Goal: Task Accomplishment & Management: Manage account settings

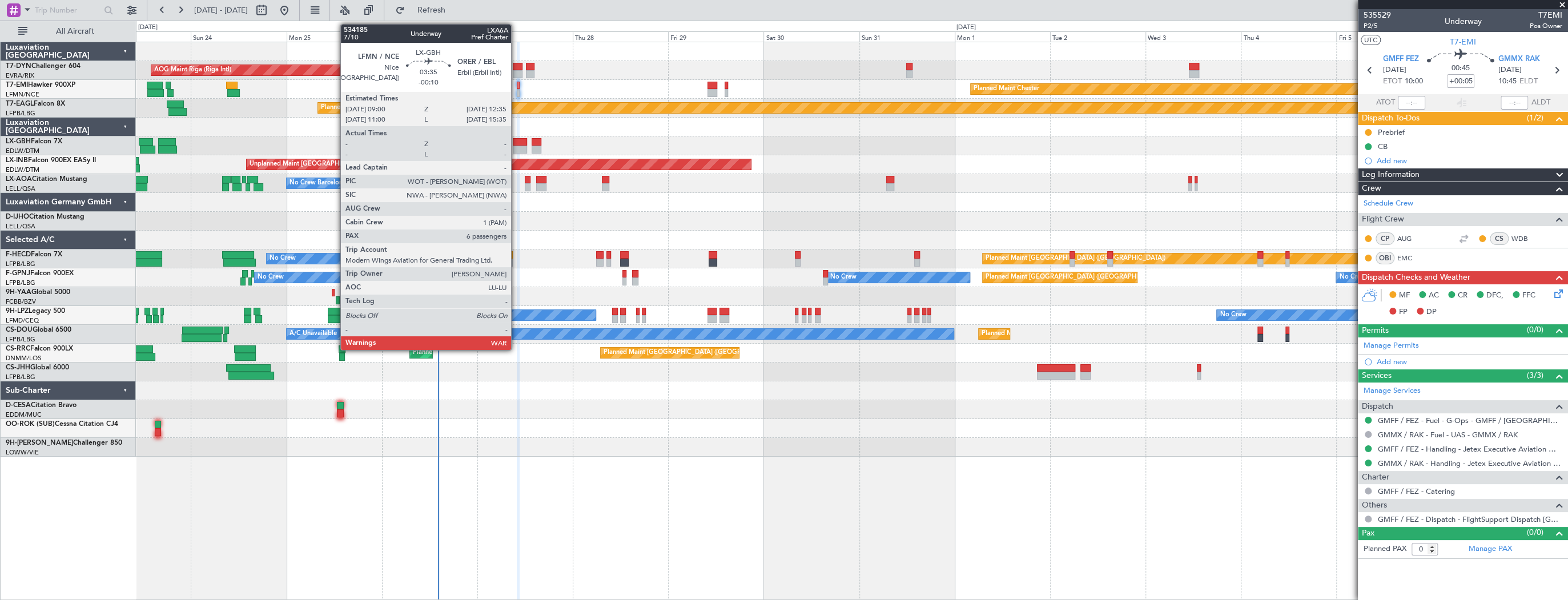
click at [516, 143] on div at bounding box center [519, 142] width 14 height 8
type input "-00:10"
type input "6"
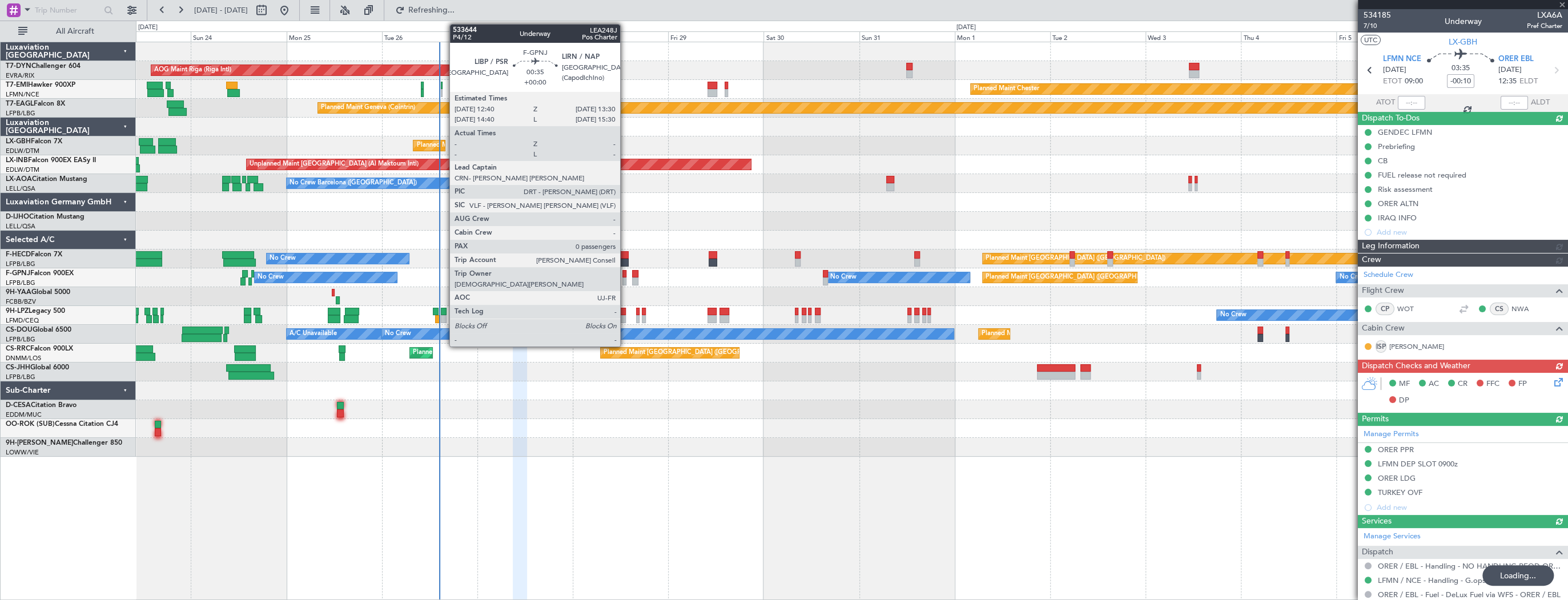
click at [625, 274] on div at bounding box center [624, 274] width 3 height 8
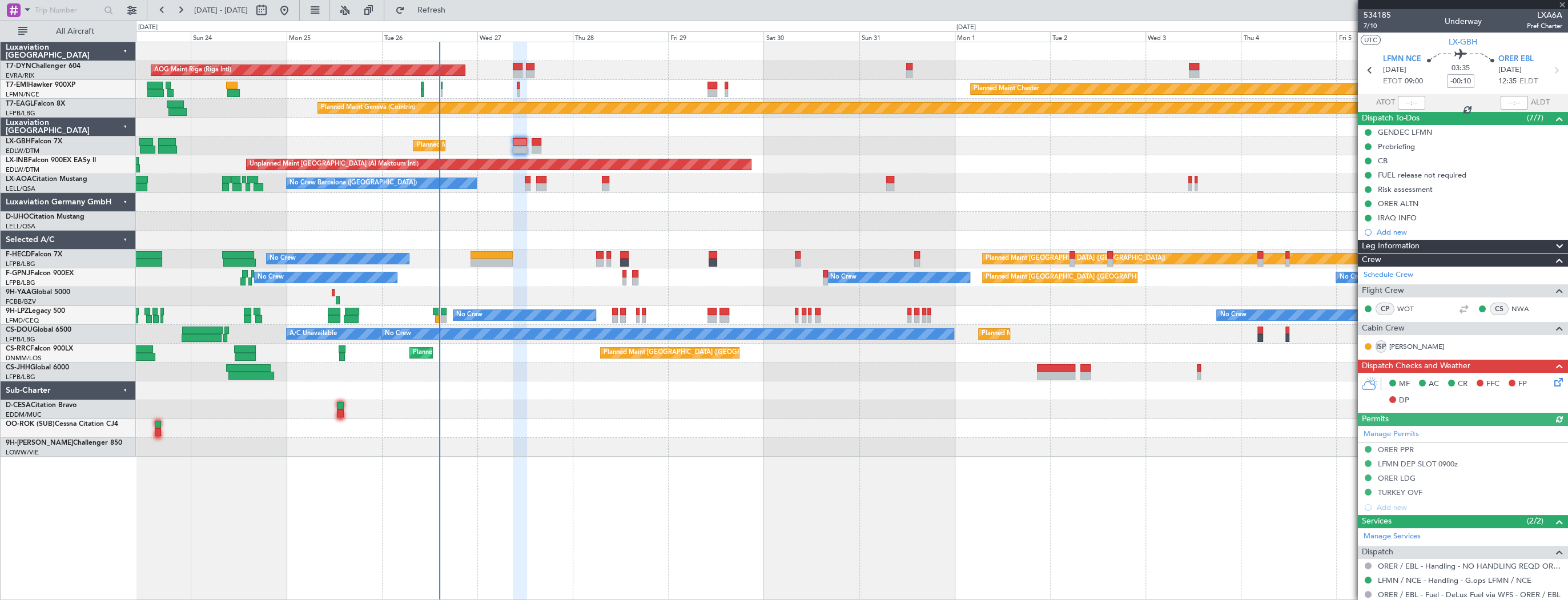
type input "0"
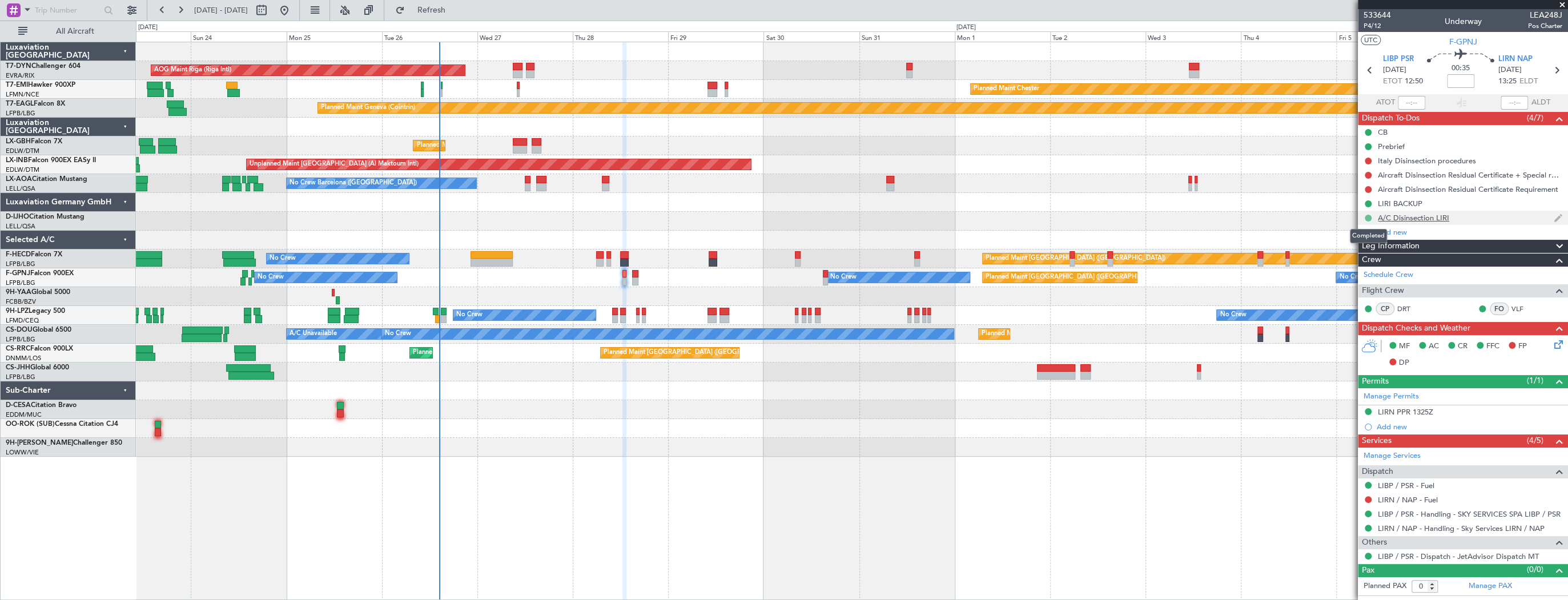
click at [1368, 218] on button at bounding box center [1368, 218] width 7 height 7
click at [1375, 287] on span "Cancelled" at bounding box center [1370, 285] width 33 height 11
click at [1366, 204] on button at bounding box center [1368, 204] width 7 height 7
click at [1476, 102] on section "ATOT ALDT" at bounding box center [1463, 103] width 210 height 17
click at [1370, 162] on div at bounding box center [1368, 161] width 9 height 9
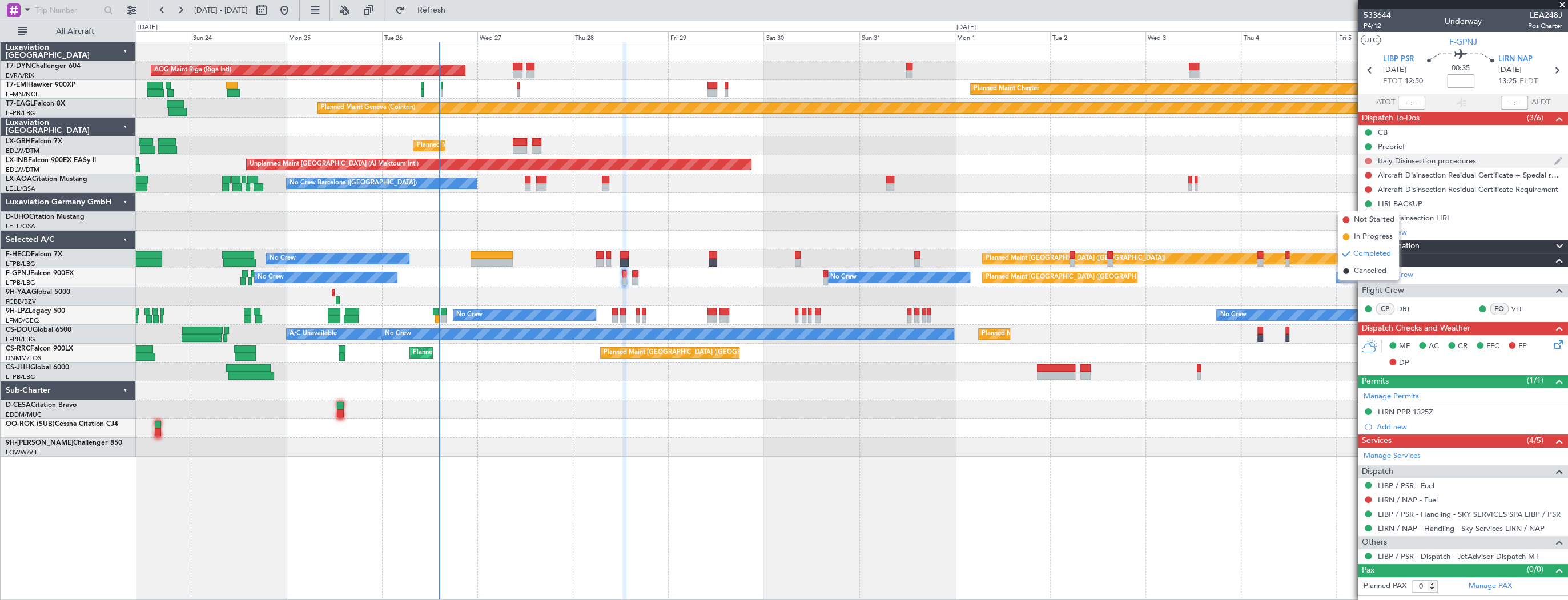
click at [1368, 159] on button at bounding box center [1368, 161] width 7 height 7
click at [1378, 224] on span "Cancelled" at bounding box center [1370, 228] width 33 height 11
click at [1369, 176] on button at bounding box center [1368, 175] width 7 height 7
click at [1372, 242] on span "Cancelled" at bounding box center [1370, 242] width 33 height 11
click at [1367, 192] on mat-tooltip-component "Not Started" at bounding box center [1368, 207] width 55 height 30
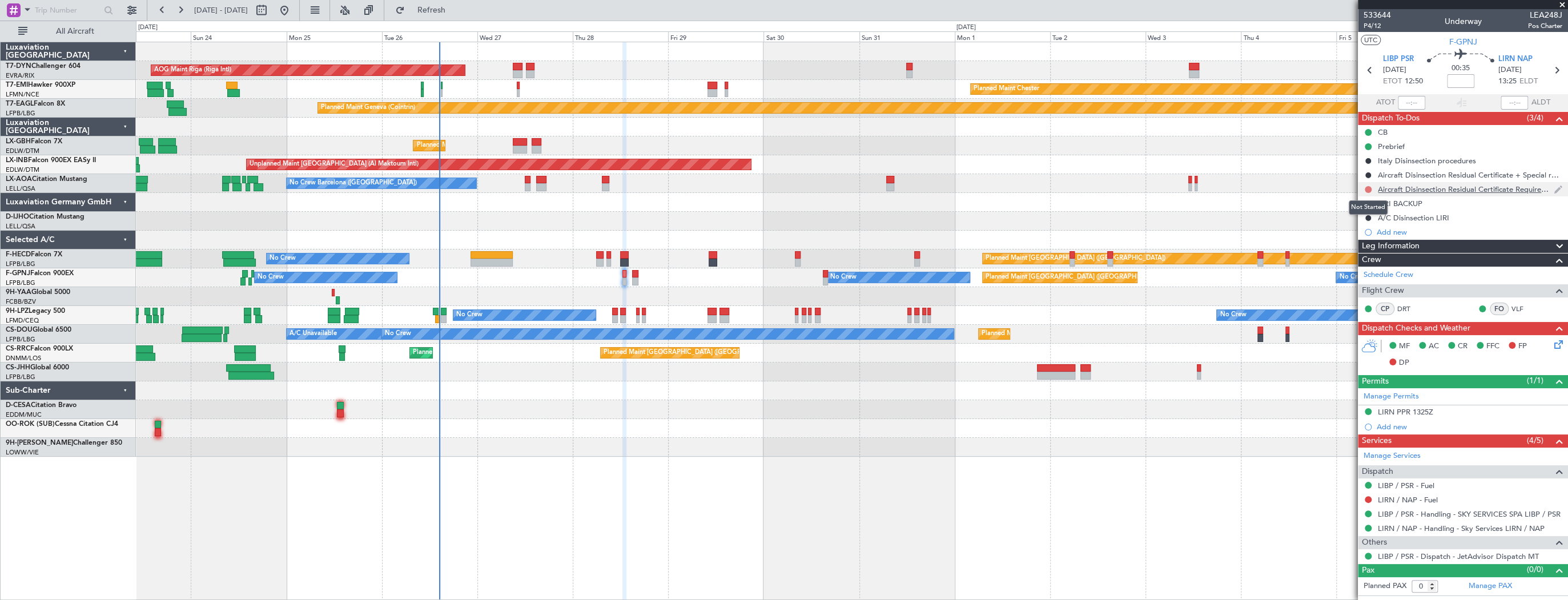
click at [1367, 192] on mat-tooltip-component "Not Started" at bounding box center [1368, 207] width 55 height 30
click at [1366, 190] on button at bounding box center [1368, 190] width 7 height 7
click at [1376, 251] on span "Cancelled" at bounding box center [1370, 256] width 33 height 11
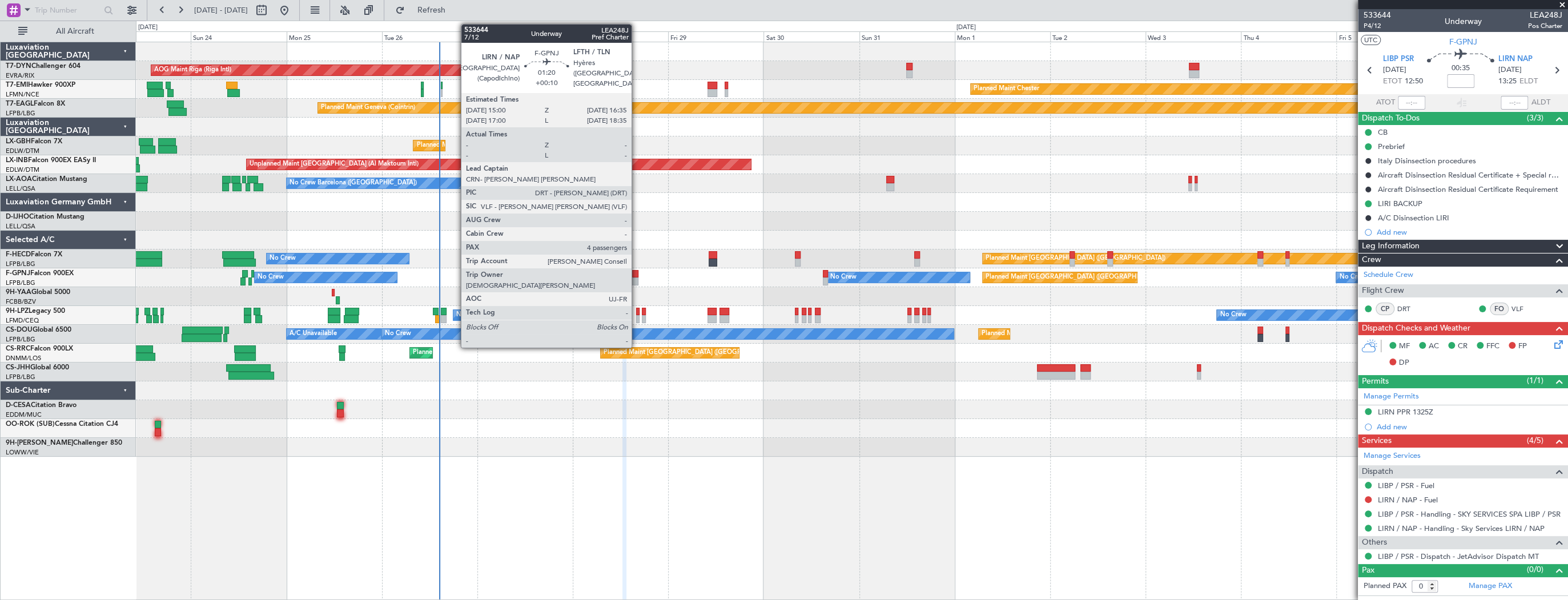
click at [637, 272] on div at bounding box center [636, 274] width 7 height 8
type input "+00:10"
type input "4"
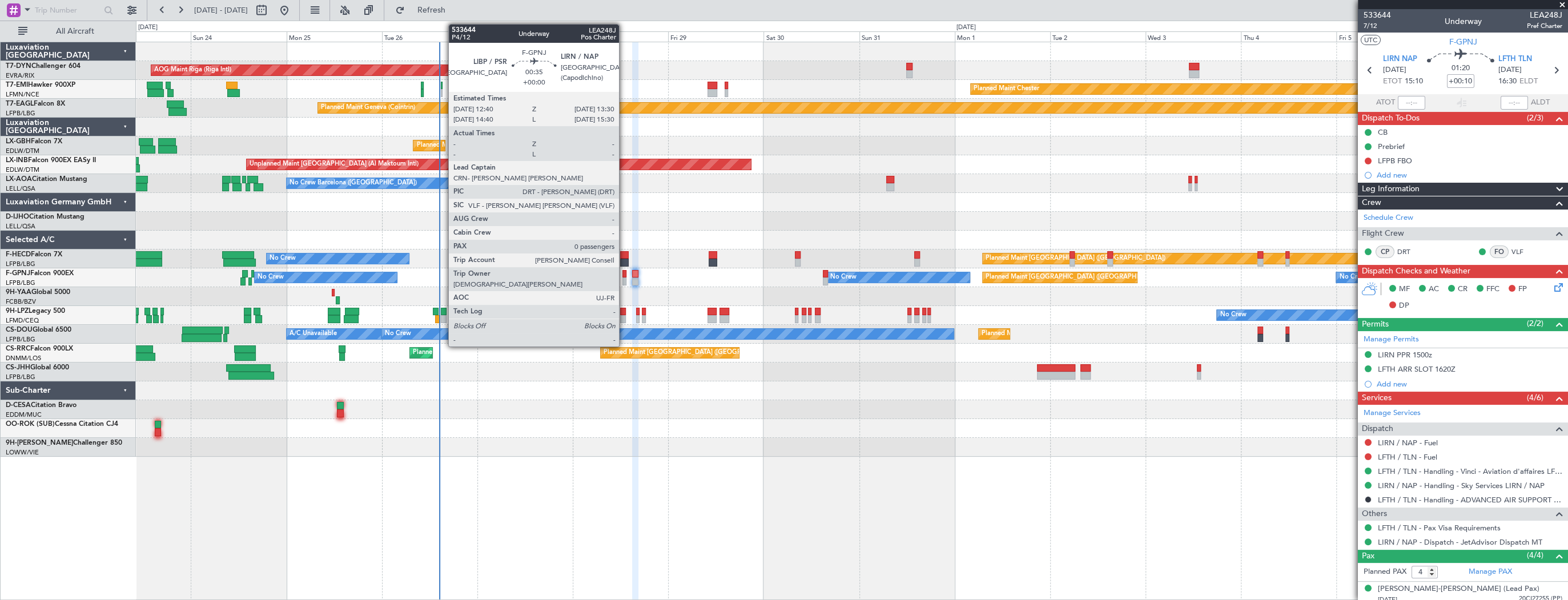
click at [624, 279] on div at bounding box center [624, 281] width 3 height 8
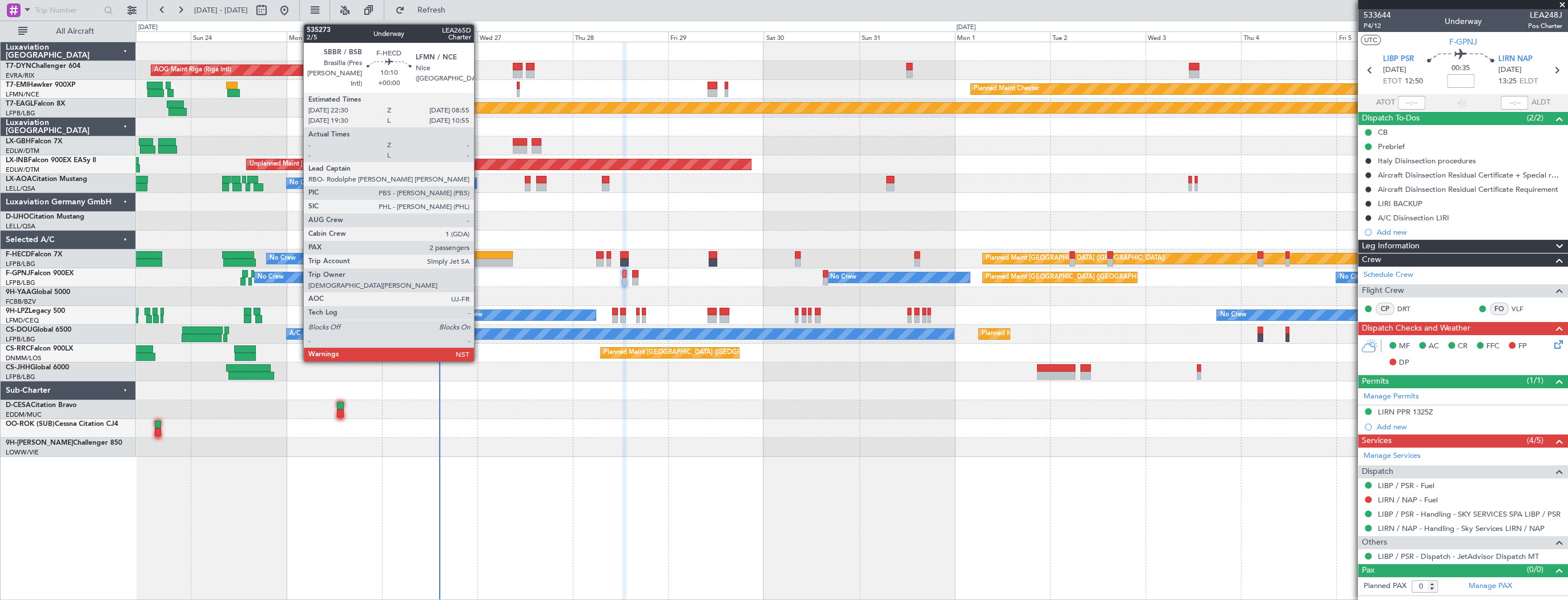
click at [479, 259] on div at bounding box center [491, 263] width 42 height 8
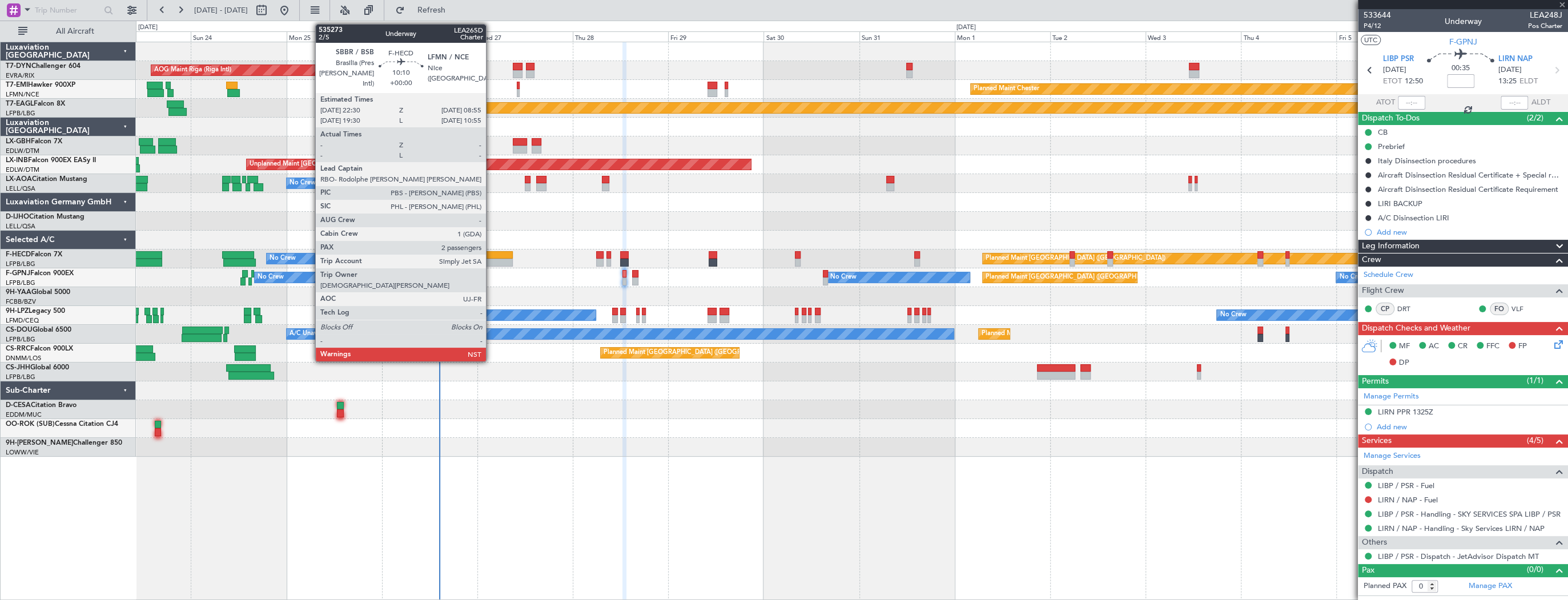
type input "2"
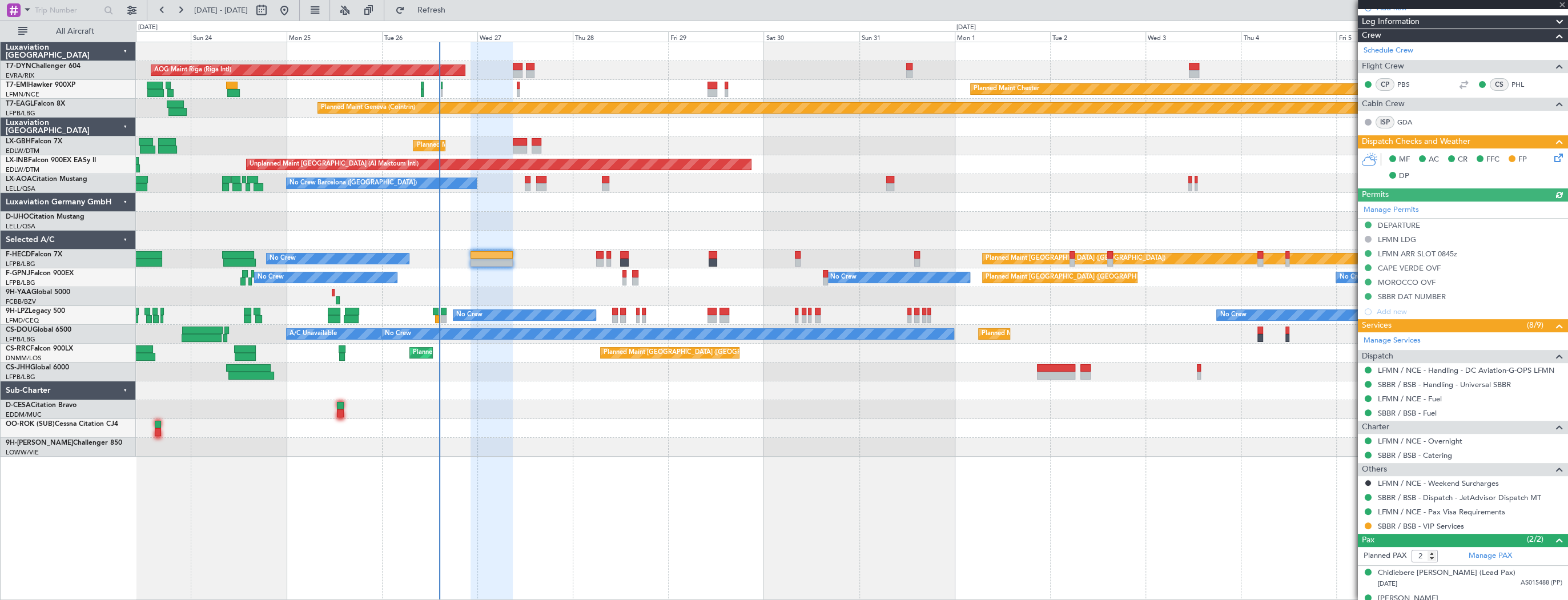
scroll to position [224, 0]
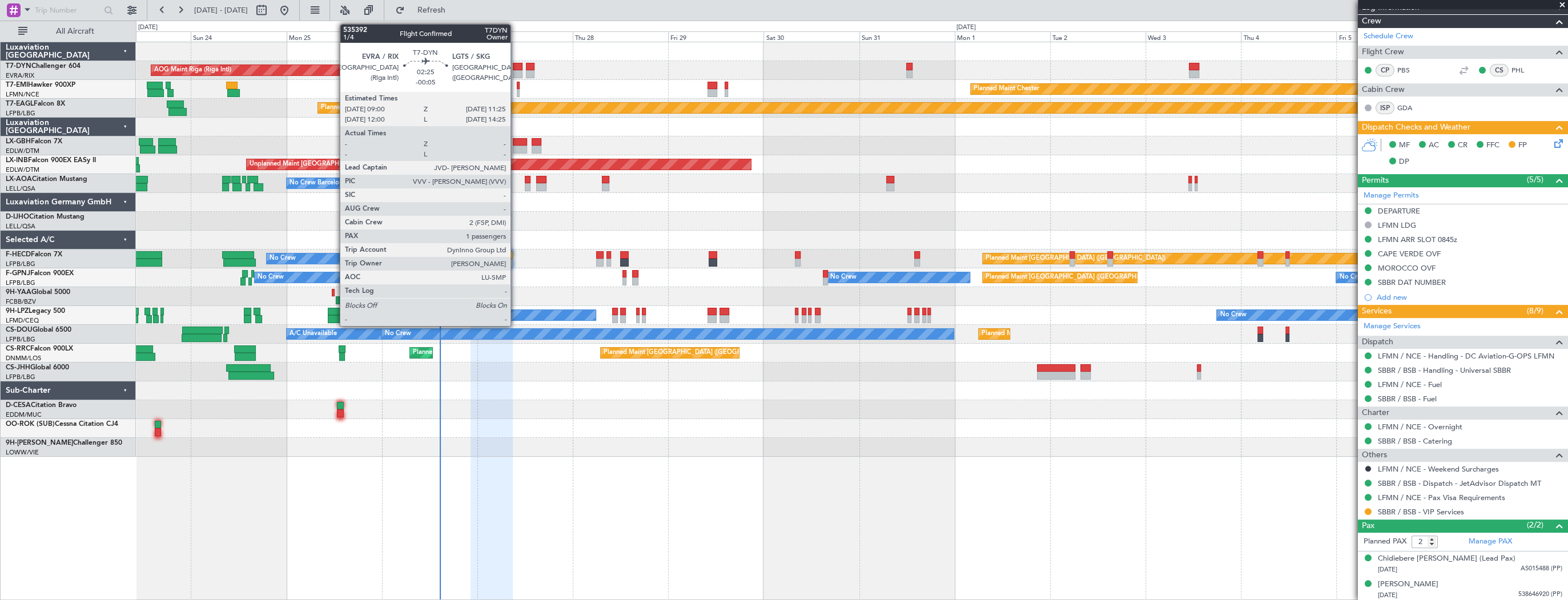
click at [516, 65] on div at bounding box center [517, 67] width 10 height 8
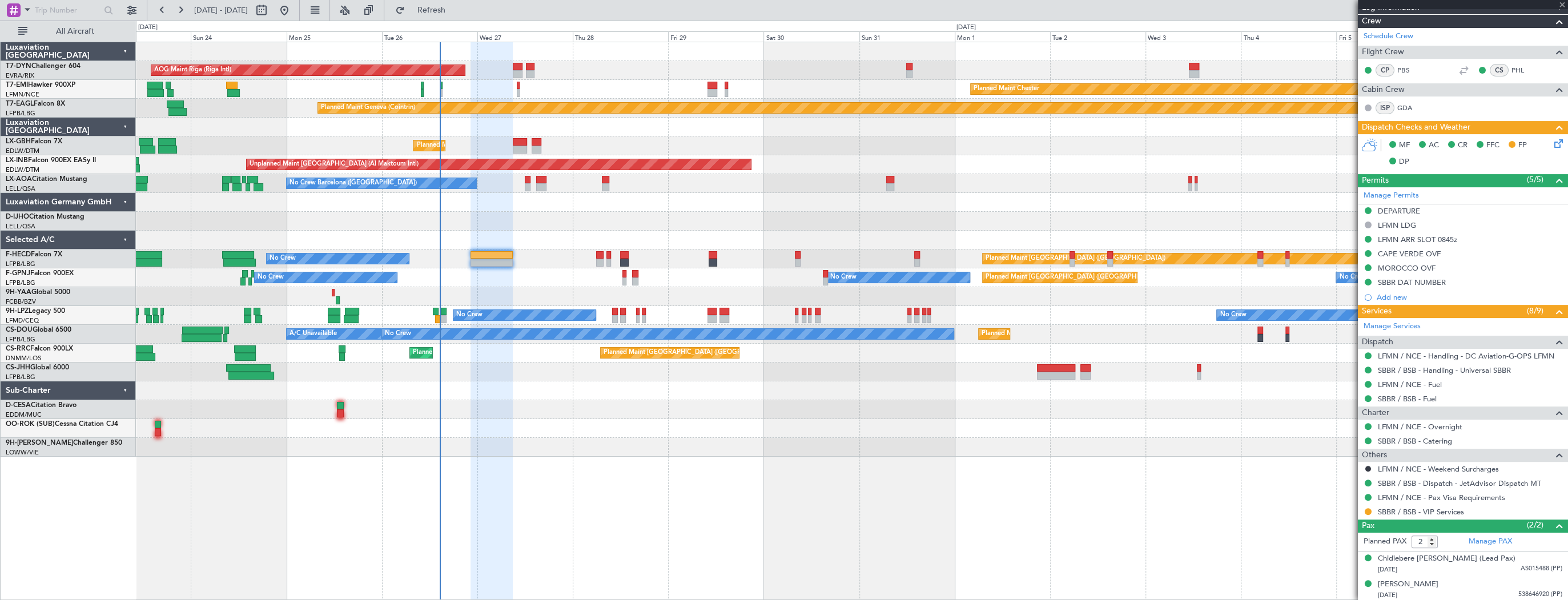
type input "-00:05"
type input "1"
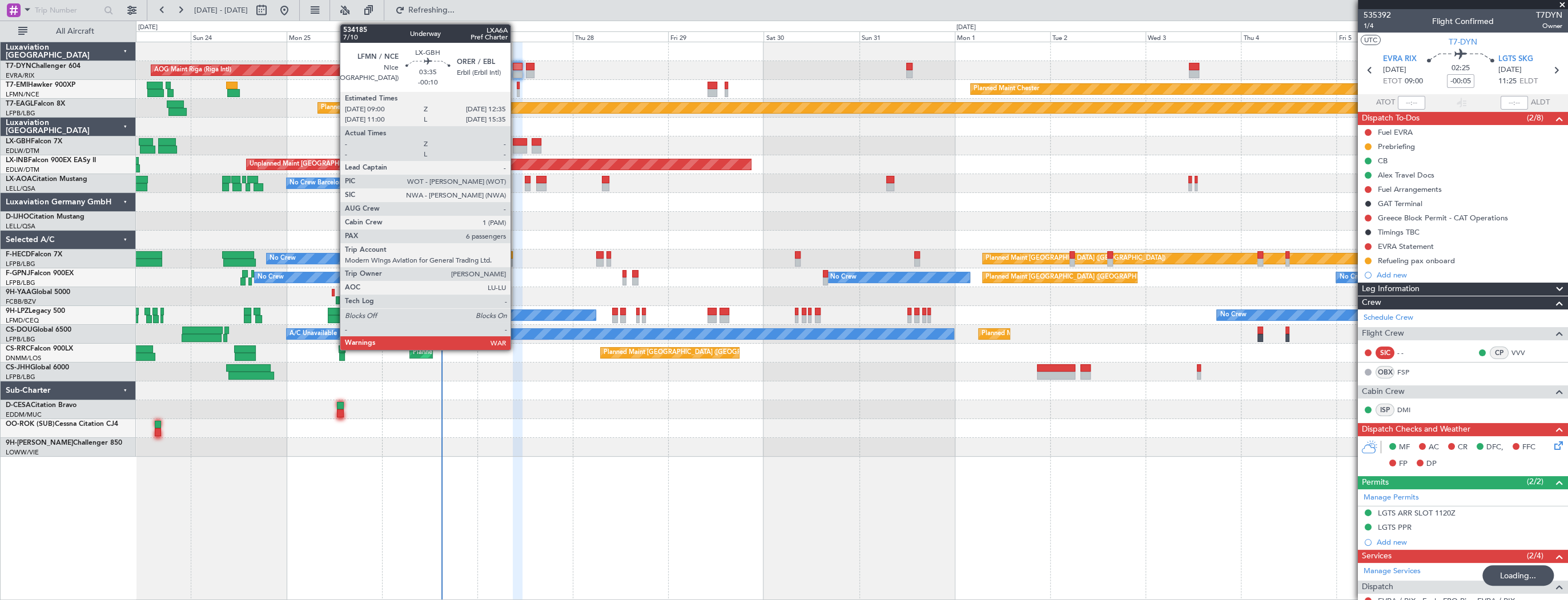
click at [516, 142] on div at bounding box center [519, 142] width 14 height 8
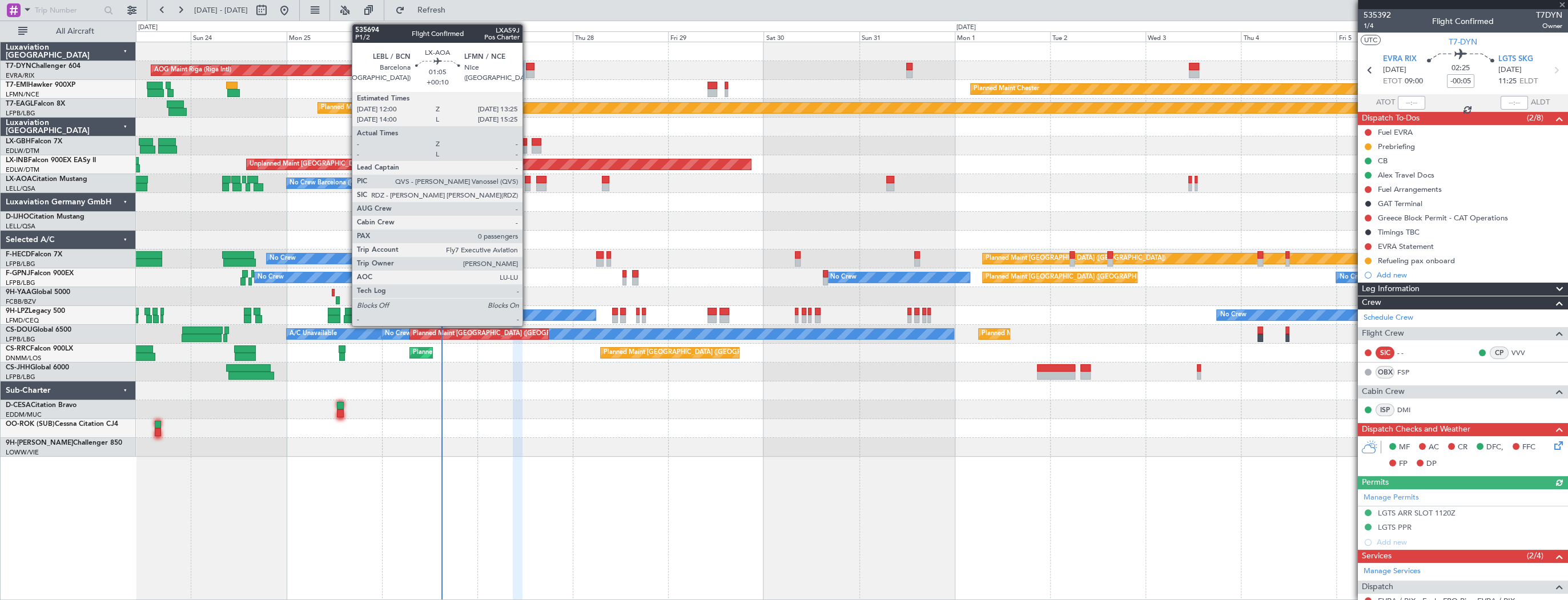
type input "-00:10"
type input "6"
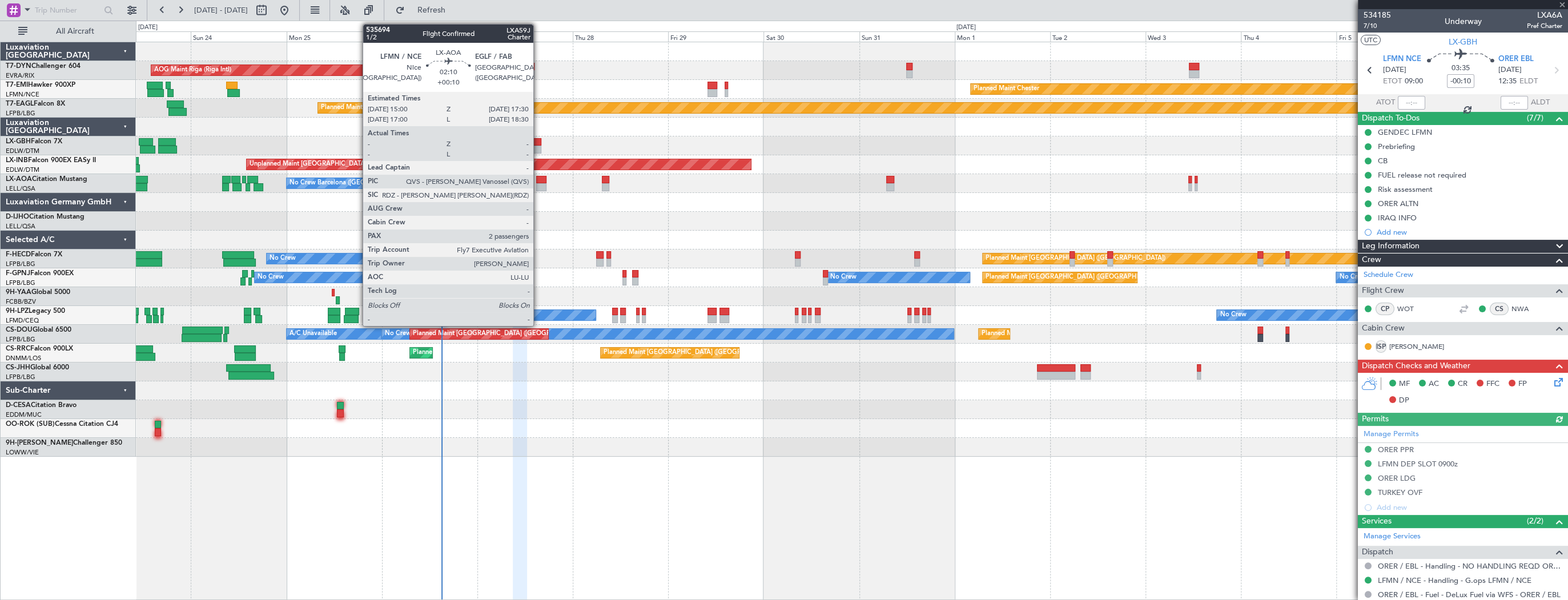
click at [538, 184] on div at bounding box center [541, 187] width 10 height 8
type input "+00:10"
type input "2"
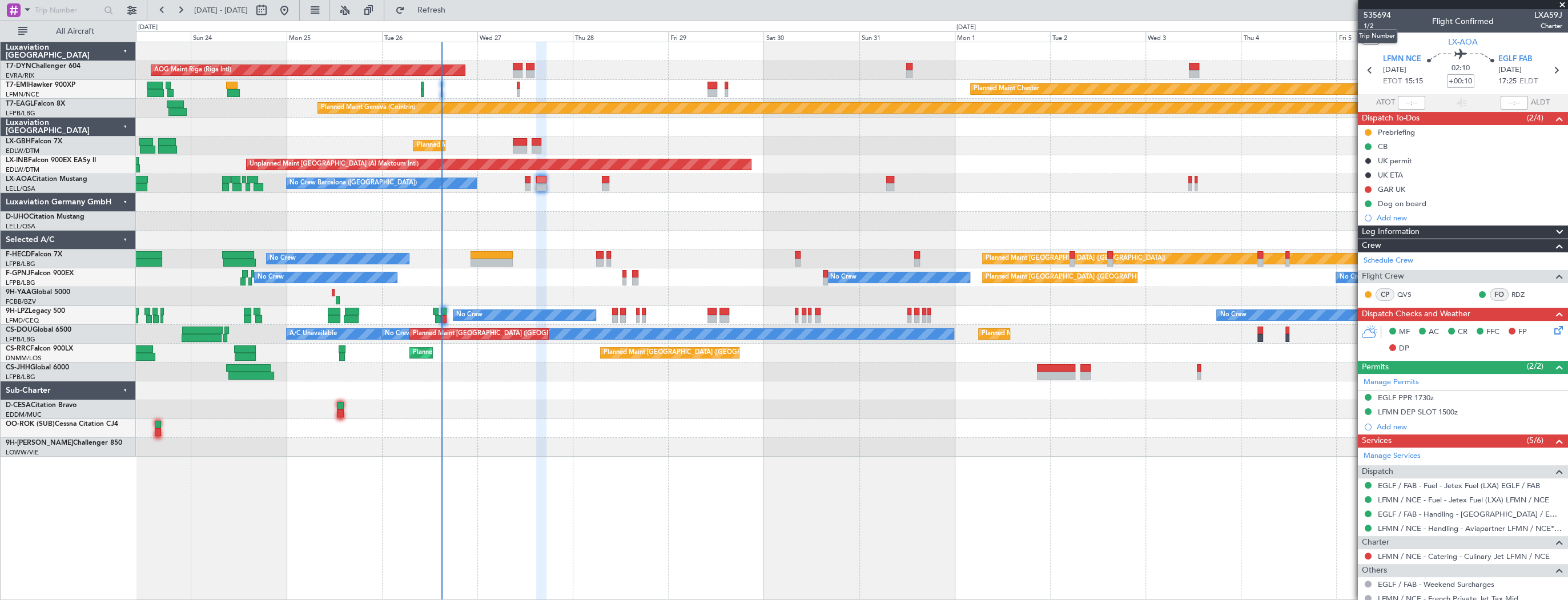
click at [1370, 25] on mat-tooltip-component "Trip Number" at bounding box center [1376, 36] width 57 height 30
click at [1368, 27] on span "1/2" at bounding box center [1377, 26] width 27 height 10
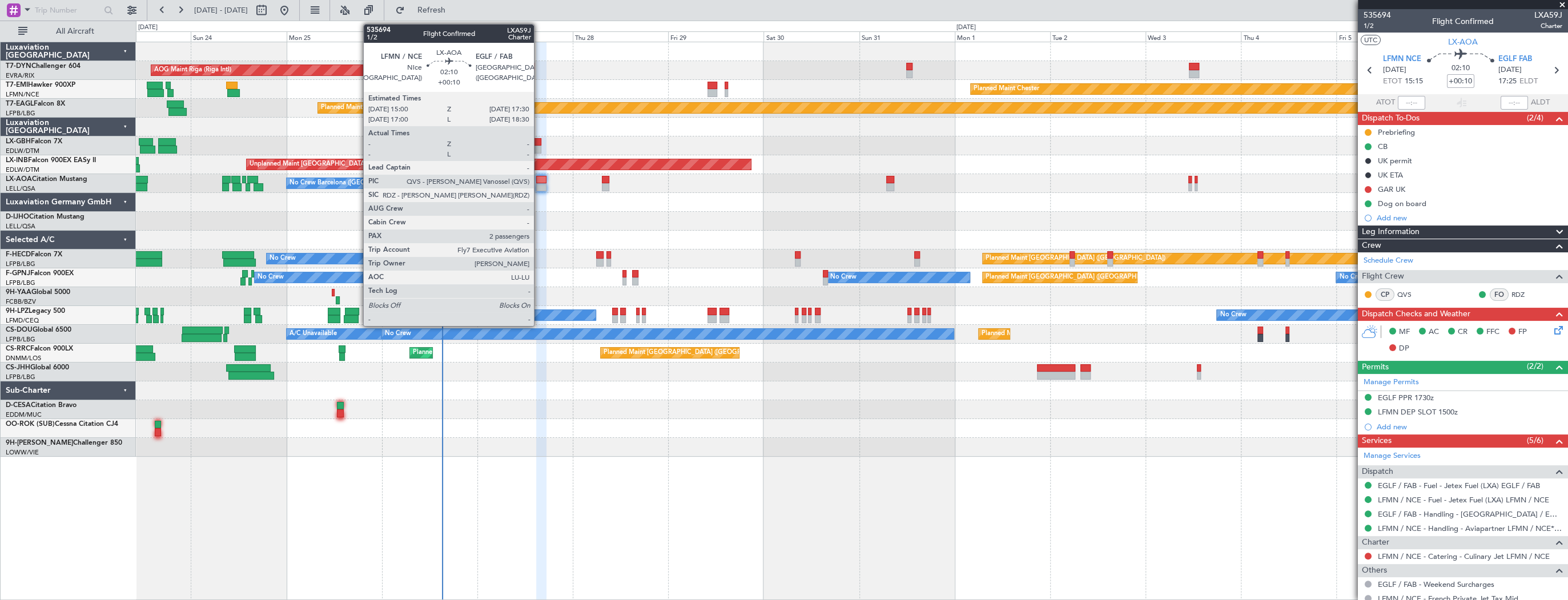
click at [539, 184] on div at bounding box center [541, 187] width 10 height 8
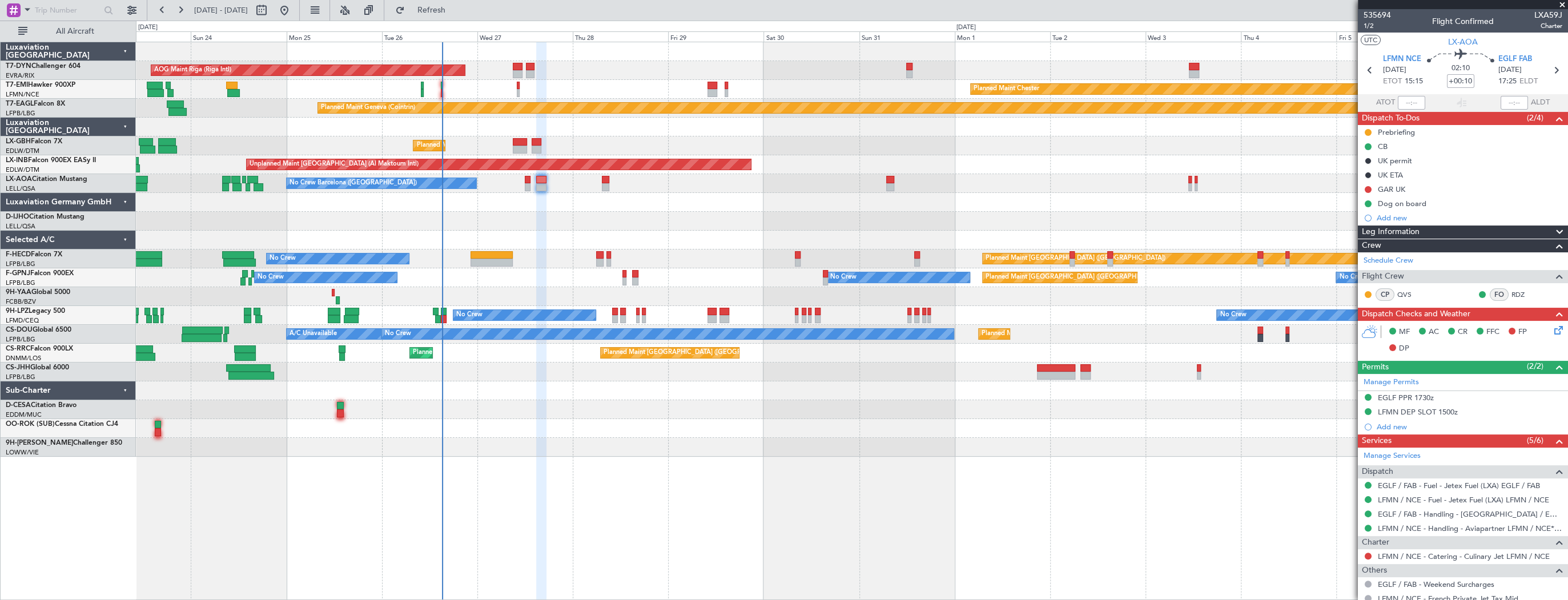
click at [1371, 553] on div at bounding box center [1368, 556] width 9 height 9
click at [1369, 553] on button at bounding box center [1368, 555] width 7 height 7
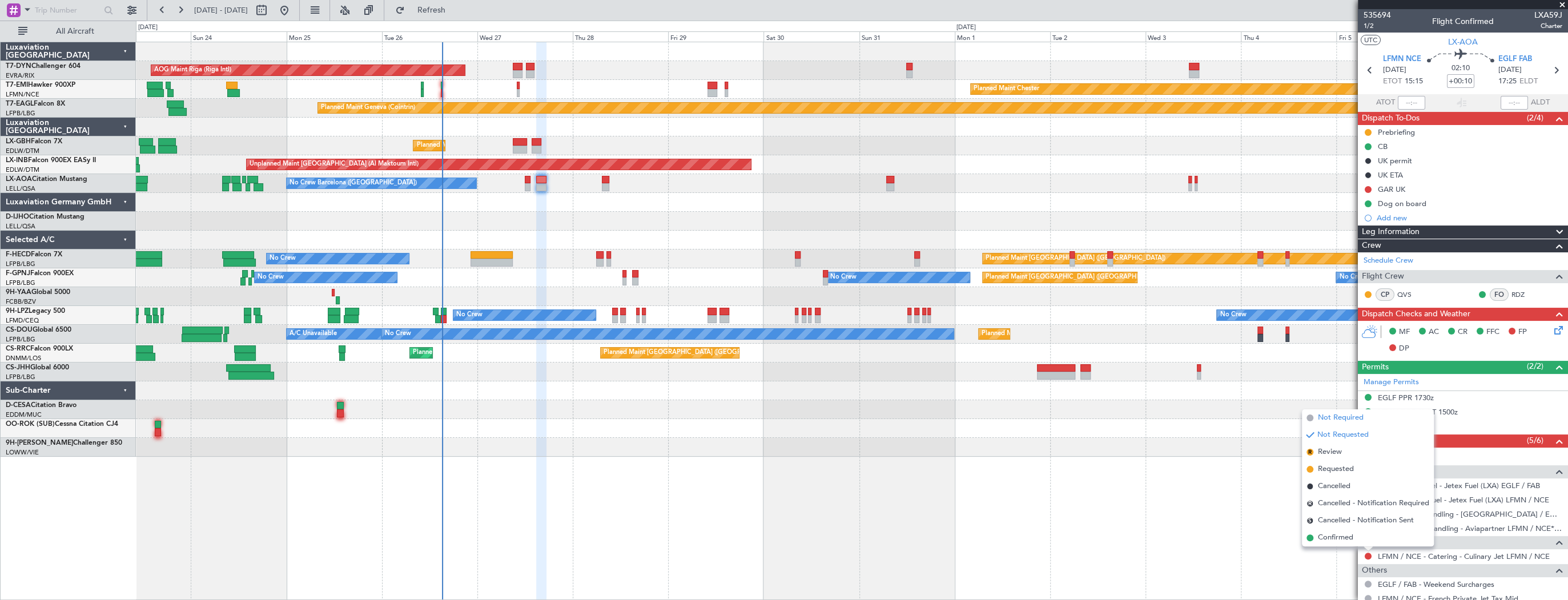
click at [1348, 412] on span "Not Required" at bounding box center [1340, 417] width 46 height 11
